Goal: Information Seeking & Learning: Learn about a topic

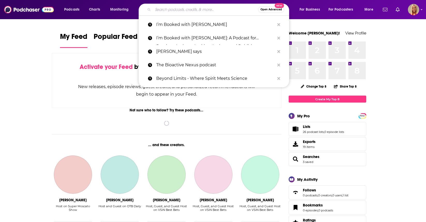
click at [173, 9] on input "Search podcasts, credits, & more..." at bounding box center [205, 9] width 105 height 8
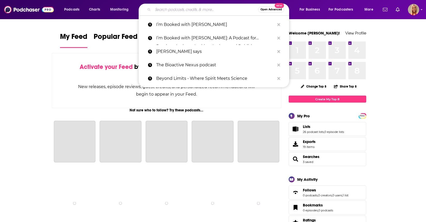
type input "I"
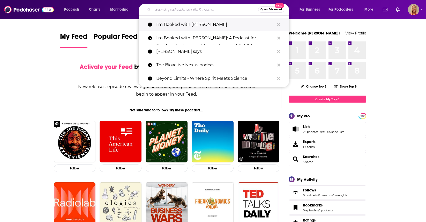
click at [195, 27] on p "I’m Booked with [PERSON_NAME]" at bounding box center [215, 24] width 118 height 13
type input "I’m Booked with [PERSON_NAME]"
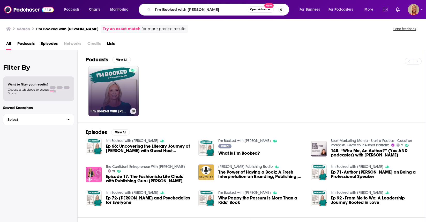
click at [123, 84] on link "I’m Booked with [PERSON_NAME]" at bounding box center [113, 91] width 50 height 50
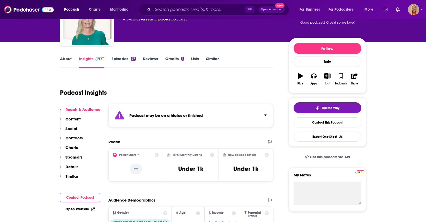
scroll to position [42, 0]
